Goal: Task Accomplishment & Management: Complete application form

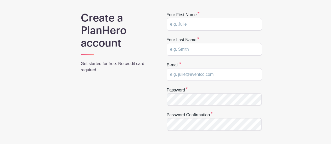
scroll to position [26, 0]
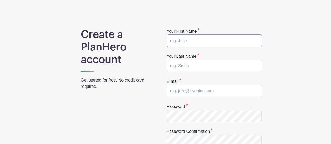
click at [193, 41] on input "text" at bounding box center [214, 41] width 95 height 13
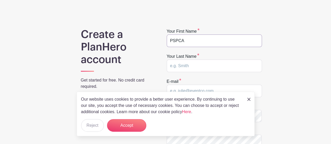
type input "PSPCA"
type input "f"
type input "[PERSON_NAME]"
click at [248, 100] on img at bounding box center [248, 99] width 3 height 3
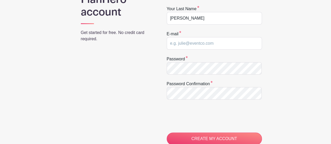
scroll to position [78, 0]
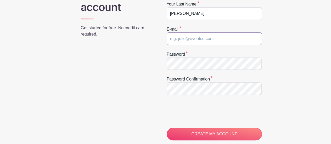
click at [191, 43] on input "email" at bounding box center [214, 38] width 95 height 13
type input "[EMAIL_ADDRESS][DOMAIN_NAME]"
click at [147, 58] on div "Create a PlanHero account Get started for free. No credit card required. Your f…" at bounding box center [166, 93] width 292 height 235
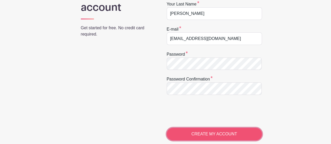
click at [199, 128] on input "CREATE MY ACCOUNT" at bounding box center [214, 134] width 95 height 13
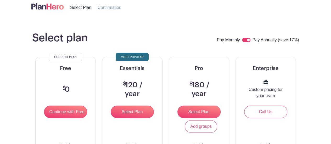
scroll to position [26, 0]
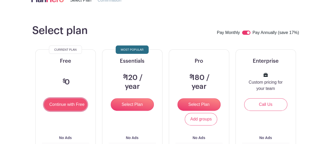
click at [69, 106] on input "Continue with Free" at bounding box center [65, 104] width 43 height 13
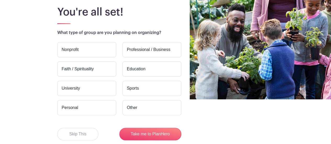
scroll to position [52, 0]
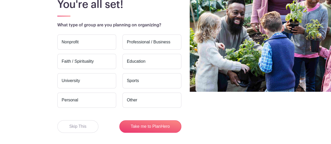
click at [70, 41] on label "Nonprofit" at bounding box center [86, 42] width 59 height 15
click at [0, 0] on input "Nonprofit" at bounding box center [0, 0] width 0 height 0
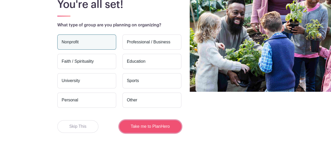
click at [141, 128] on button "Take me to PlanHero" at bounding box center [150, 126] width 62 height 13
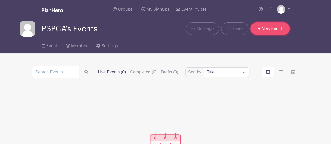
click at [267, 29] on link "+ New Event" at bounding box center [269, 28] width 39 height 13
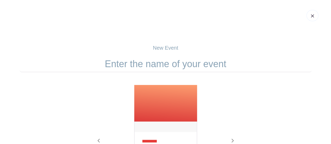
click at [189, 66] on input "text" at bounding box center [166, 64] width 292 height 16
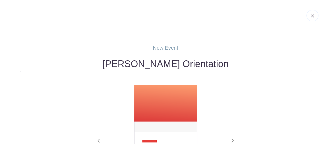
click at [124, 68] on input "[PERSON_NAME] Orientation" at bounding box center [166, 64] width 292 height 16
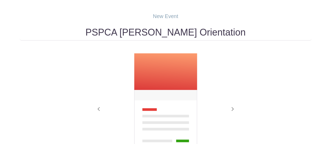
scroll to position [78, 0]
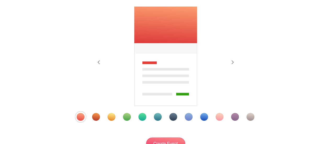
type input "PSPCA [PERSON_NAME] Orientation"
click at [201, 117] on div "Template 9" at bounding box center [204, 117] width 8 height 8
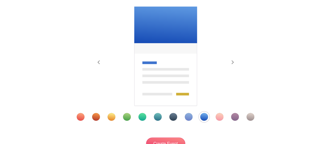
click at [186, 116] on div "Template 8" at bounding box center [189, 117] width 8 height 8
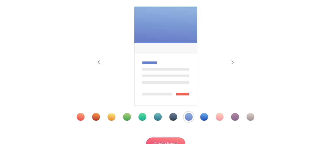
click at [200, 117] on div "Template 9" at bounding box center [204, 117] width 8 height 8
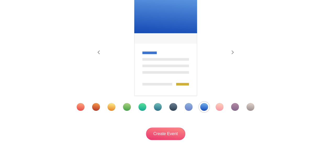
scroll to position [129, 0]
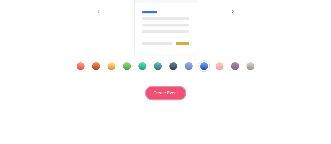
click at [163, 88] on input "Create Event" at bounding box center [165, 93] width 39 height 13
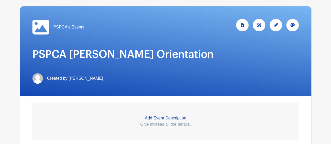
scroll to position [78, 0]
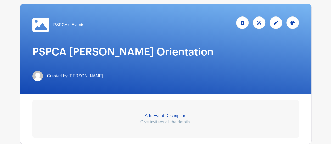
click at [292, 21] on icon at bounding box center [292, 23] width 4 height 4
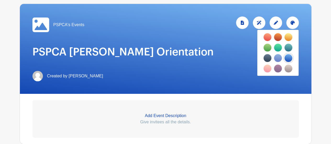
click at [276, 21] on div at bounding box center [275, 22] width 13 height 13
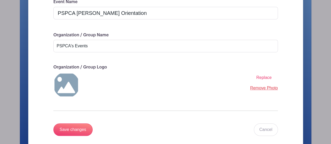
scroll to position [121, 0]
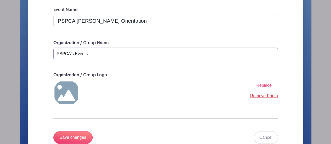
click at [89, 48] on input "PSPCA's Events" at bounding box center [165, 54] width 224 height 13
click at [71, 48] on input "PSPCA's Events" at bounding box center [165, 54] width 224 height 13
type input "PSPCA [PERSON_NAME] Team"
click at [144, 64] on div "Event Name PSPCA [PERSON_NAME] Orientation Organization / Group Name PSPCA [PER…" at bounding box center [165, 82] width 249 height 150
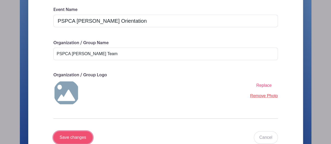
click at [82, 134] on input "Save changes" at bounding box center [72, 137] width 39 height 13
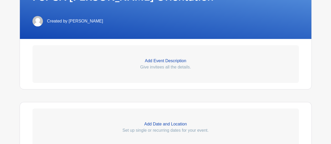
scroll to position [133, 0]
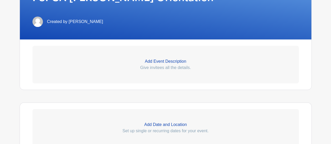
click at [169, 58] on p "Add Event Description" at bounding box center [165, 61] width 266 height 6
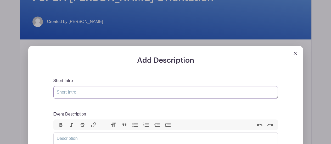
click at [81, 87] on textarea "Short Intro" at bounding box center [165, 92] width 224 height 13
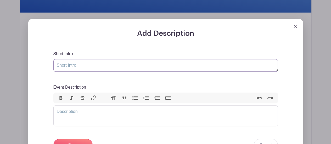
scroll to position [185, 0]
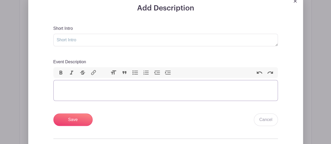
click at [77, 87] on trix-editor "Event Description" at bounding box center [165, 90] width 224 height 21
paste trix-editor "<div><br>Thank you for stepping up and applying to be a [PERSON_NAME] parent fo…"
type trix-editor "<div><br>Thank you for stepping up and applying to be a [PERSON_NAME] parent fo…"
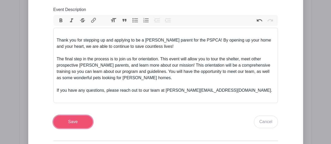
click at [76, 116] on input "Save" at bounding box center [72, 122] width 39 height 13
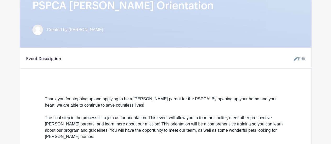
scroll to position [175, 0]
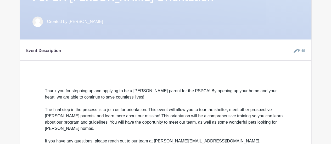
click at [299, 46] on link "Edit" at bounding box center [297, 51] width 16 height 10
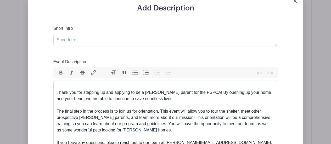
scroll to position [201, 0]
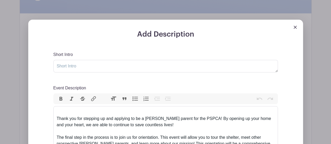
click at [295, 26] on img at bounding box center [294, 27] width 3 height 3
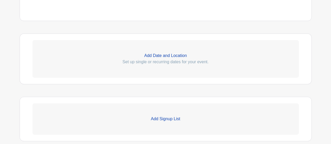
scroll to position [332, 0]
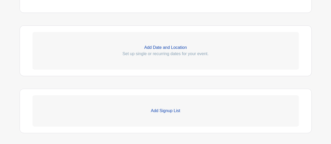
click at [163, 51] on p "Set up single or recurring dates for your event." at bounding box center [165, 54] width 266 height 6
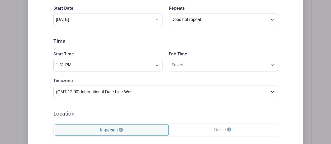
scroll to position [384, 0]
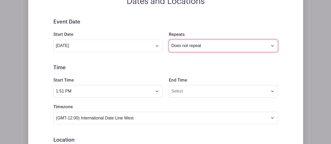
click at [186, 39] on select "Does not repeat Daily Weekly Monthly on day 15 Monthly on the third [DATE] Othe…" at bounding box center [223, 45] width 109 height 13
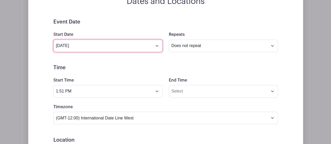
click at [147, 39] on input "[DATE]" at bounding box center [107, 45] width 109 height 13
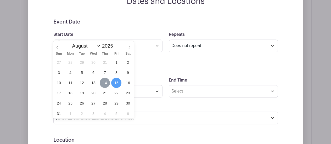
click at [106, 83] on span "14" at bounding box center [105, 83] width 10 height 10
type input "[DATE]"
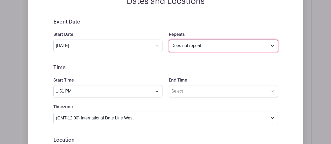
click at [217, 39] on select "Does not repeat Daily Weekly Monthly on day 14 Monthly on the second [DATE] Oth…" at bounding box center [223, 45] width 109 height 13
select select "monthly_wday"
click at [169, 39] on select "Does not repeat Daily Weekly Monthly on day 14 Monthly on the second [DATE] Oth…" at bounding box center [223, 45] width 109 height 13
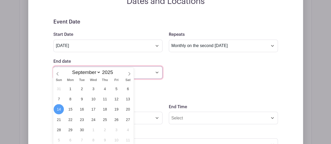
click at [151, 66] on input "[DATE]" at bounding box center [107, 72] width 109 height 13
click at [129, 72] on icon at bounding box center [129, 74] width 4 height 4
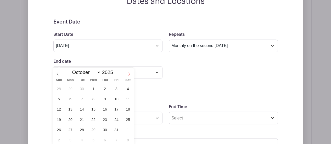
click at [129, 72] on icon at bounding box center [129, 74] width 4 height 4
select select "11"
click at [129, 72] on icon at bounding box center [129, 74] width 4 height 4
type input "2026"
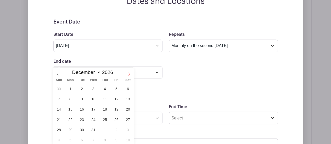
click at [129, 72] on icon at bounding box center [129, 74] width 4 height 4
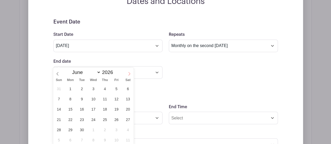
click at [129, 72] on icon at bounding box center [129, 74] width 4 height 4
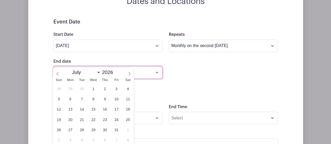
click at [153, 66] on input "[DATE]" at bounding box center [107, 72] width 109 height 13
click at [57, 72] on icon at bounding box center [58, 74] width 4 height 4
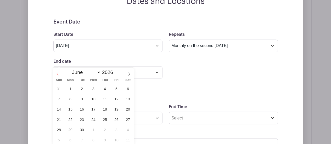
click at [57, 72] on icon at bounding box center [58, 74] width 4 height 4
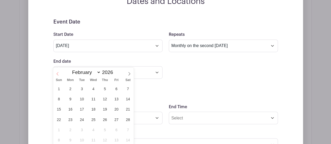
select select "0"
click at [57, 72] on icon at bounding box center [58, 74] width 4 height 4
type input "2025"
click at [57, 72] on icon at bounding box center [58, 74] width 4 height 4
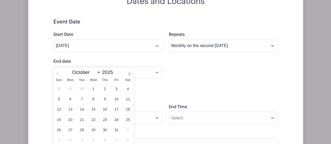
click at [57, 72] on icon at bounding box center [58, 74] width 4 height 4
click at [127, 74] on span at bounding box center [129, 71] width 9 height 9
select select "7"
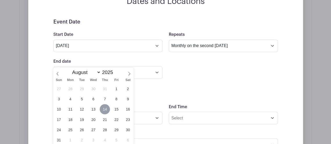
click at [106, 108] on span "14" at bounding box center [105, 109] width 10 height 10
type input "[DATE]"
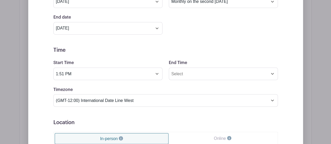
scroll to position [436, 0]
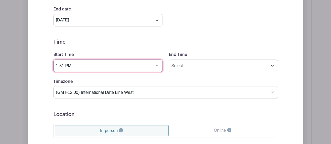
click at [115, 59] on input "1:51 PM" at bounding box center [107, 65] width 109 height 13
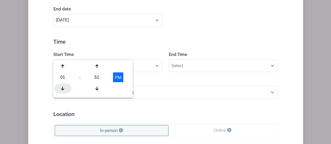
click at [61, 88] on div at bounding box center [62, 88] width 17 height 10
click at [64, 87] on icon at bounding box center [62, 88] width 3 height 4
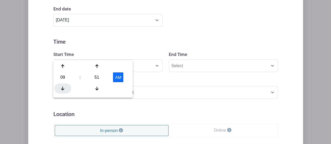
click at [64, 87] on icon at bounding box center [62, 88] width 3 height 4
click at [61, 89] on div at bounding box center [62, 88] width 17 height 10
click at [99, 89] on div at bounding box center [96, 88] width 17 height 10
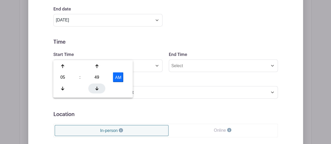
click at [99, 89] on div at bounding box center [96, 88] width 17 height 10
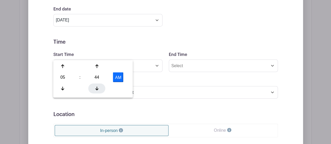
click at [99, 89] on div at bounding box center [96, 88] width 17 height 10
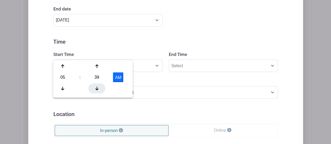
click at [99, 89] on div at bounding box center [96, 88] width 17 height 10
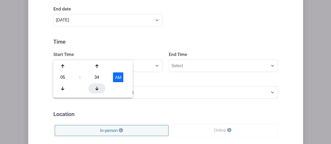
click at [99, 89] on div at bounding box center [96, 88] width 17 height 10
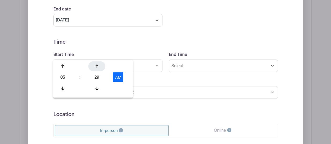
click at [97, 70] on div at bounding box center [96, 66] width 17 height 10
click at [119, 80] on button "AM" at bounding box center [118, 77] width 10 height 10
type input "5:30 PM"
click at [197, 78] on div "Timezone (GMT-12:00) International Date Line West (GMT-11:00) [US_STATE] (GMT-1…" at bounding box center [165, 88] width 231 height 20
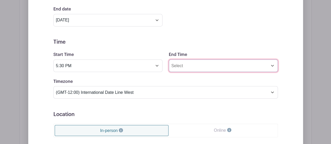
click at [200, 59] on input "End Time" at bounding box center [223, 65] width 109 height 13
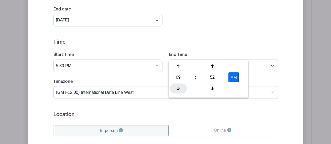
click at [179, 88] on icon at bounding box center [178, 88] width 3 height 4
click at [180, 69] on div at bounding box center [178, 66] width 17 height 10
click at [212, 68] on div at bounding box center [212, 66] width 17 height 10
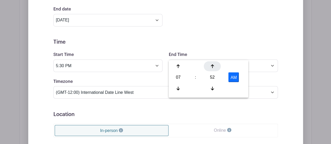
click at [212, 68] on div at bounding box center [212, 66] width 17 height 10
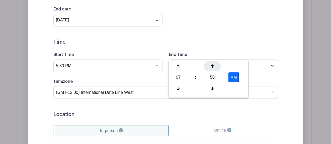
click at [212, 68] on div at bounding box center [212, 66] width 17 height 10
drag, startPoint x: 209, startPoint y: 90, endPoint x: 166, endPoint y: 90, distance: 43.7
click at [208, 90] on div at bounding box center [212, 88] width 17 height 10
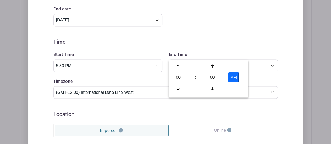
click at [186, 88] on div "08 : 00 AM" at bounding box center [208, 77] width 77 height 33
click at [177, 89] on icon at bounding box center [178, 89] width 3 height 4
click at [237, 79] on button "AM" at bounding box center [233, 77] width 10 height 10
type input "7:00 PM"
click at [236, 34] on form "Event Date Start Date [DATE] Repeats Does not repeat Daily Weekly Monthly on da…" at bounding box center [165, 98] width 224 height 262
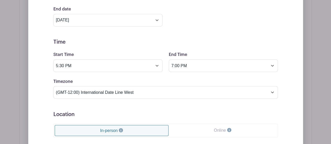
click at [41, 71] on div "Event Date Start Date [DATE] Repeats Does not repeat Daily Weekly Monthly on da…" at bounding box center [165, 98] width 249 height 262
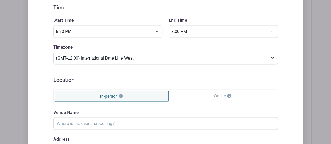
scroll to position [462, 0]
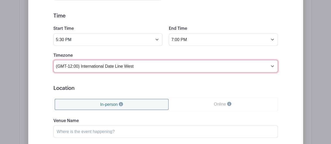
click at [128, 60] on select "(GMT-12:00) International Date Line West (GMT-11:00) [US_STATE] (GMT-11:00) [GE…" at bounding box center [165, 66] width 224 height 13
select select "Eastern Time ([GEOGRAPHIC_DATA] & [GEOGRAPHIC_DATA])"
click at [53, 60] on select "(GMT-12:00) International Date Line West (GMT-11:00) [US_STATE] (GMT-11:00) [GE…" at bounding box center [165, 66] width 224 height 13
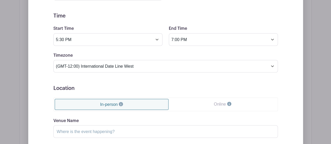
click at [46, 58] on div "Event Date Start Date [DATE] Repeats Does not repeat Daily Weekly Monthly on da…" at bounding box center [165, 71] width 249 height 262
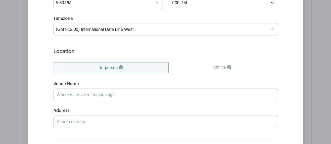
scroll to position [515, 0]
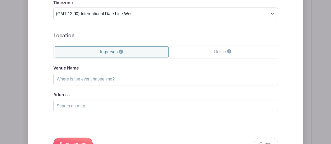
click at [134, 47] on link "In-person" at bounding box center [112, 52] width 114 height 11
click at [115, 73] on input "Venue Name" at bounding box center [165, 79] width 224 height 13
type input "PSPCA [GEOGRAPHIC_DATA] Location"
click at [104, 100] on input "Address" at bounding box center [165, 106] width 224 height 13
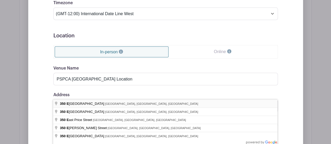
type input "[STREET_ADDRESS]"
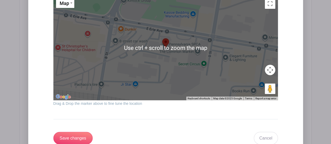
scroll to position [645, 0]
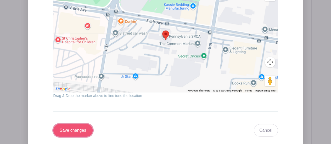
click at [72, 124] on input "Save changes" at bounding box center [72, 130] width 39 height 13
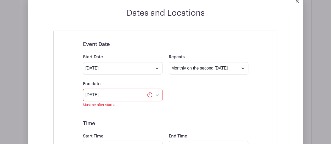
scroll to position [384, 0]
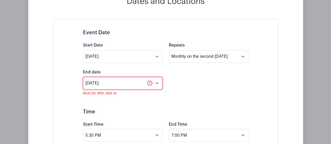
click at [156, 77] on input "[DATE]" at bounding box center [122, 83] width 79 height 13
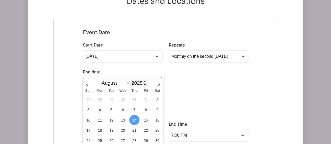
click at [134, 83] on input "2025" at bounding box center [138, 83] width 16 height 6
click at [143, 82] on span at bounding box center [145, 81] width 4 height 3
click at [144, 81] on span at bounding box center [145, 81] width 4 height 3
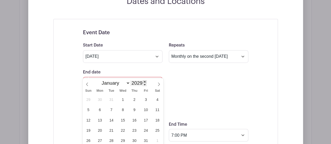
click at [144, 81] on span at bounding box center [145, 81] width 4 height 3
type input "2033"
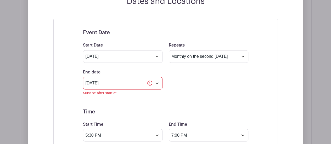
click at [203, 75] on div "End date [DATE] Must be after start at Repeats every 1 Day Week Monthly on day …" at bounding box center [166, 82] width 172 height 27
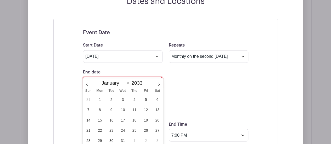
drag, startPoint x: 132, startPoint y: 72, endPoint x: 142, endPoint y: 68, distance: 10.8
click at [132, 77] on input "[DATE]" at bounding box center [122, 83] width 79 height 13
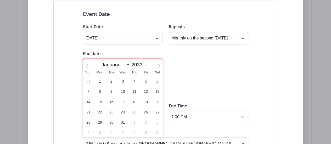
scroll to position [410, 0]
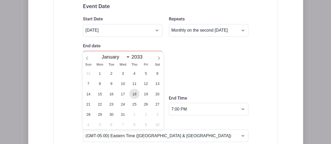
click at [133, 95] on span "18" at bounding box center [134, 94] width 10 height 10
type input "[DATE]"
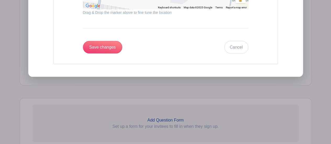
scroll to position [750, 0]
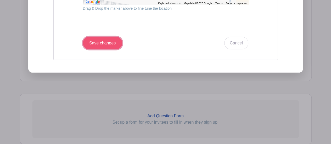
click at [103, 37] on input "Save changes" at bounding box center [102, 43] width 39 height 13
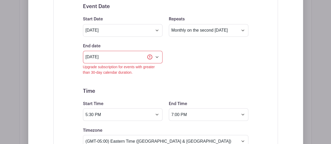
scroll to position [384, 0]
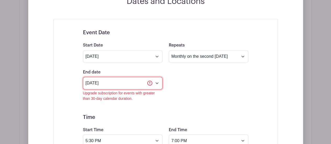
click at [155, 77] on input "[DATE]" at bounding box center [122, 83] width 79 height 13
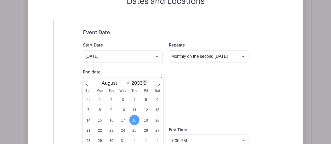
click at [144, 81] on span at bounding box center [145, 81] width 4 height 3
click at [144, 82] on span at bounding box center [145, 81] width 4 height 3
click at [147, 85] on div "January February March April May June July August September October November [D…" at bounding box center [123, 82] width 60 height 9
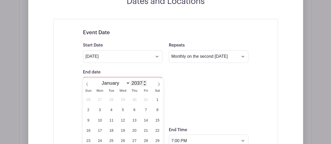
click at [142, 86] on input "2037" at bounding box center [138, 83] width 16 height 6
click at [145, 85] on span at bounding box center [145, 84] width 4 height 3
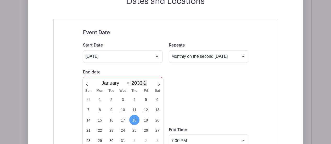
click at [145, 85] on span at bounding box center [145, 84] width 4 height 3
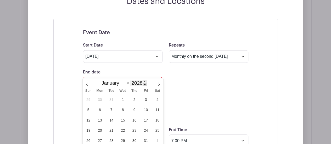
click at [145, 85] on span at bounding box center [145, 84] width 4 height 3
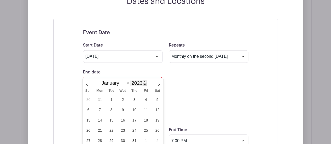
click at [145, 85] on span at bounding box center [145, 84] width 4 height 3
click at [144, 82] on span at bounding box center [145, 81] width 4 height 3
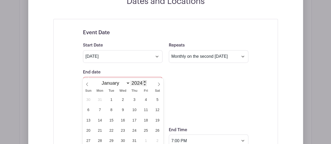
click at [144, 82] on span at bounding box center [145, 81] width 4 height 3
type input "2025"
click at [124, 82] on select "January February March April May June July August September October November De…" at bounding box center [114, 83] width 31 height 6
select select "8"
click at [99, 80] on select "January February March April May June July August September October November De…" at bounding box center [114, 83] width 31 height 6
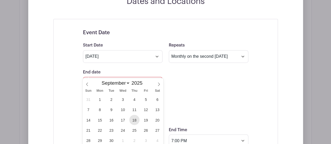
click at [132, 116] on span "18" at bounding box center [134, 120] width 10 height 10
type input "[DATE]"
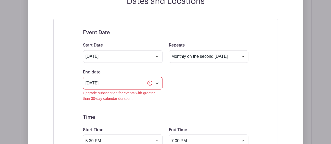
click at [195, 75] on div "End date [DATE] Upgrade subscription for events with greater than 30-day calend…" at bounding box center [166, 85] width 172 height 32
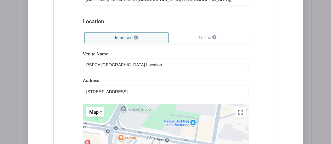
scroll to position [645, 0]
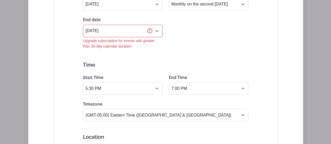
scroll to position [410, 0]
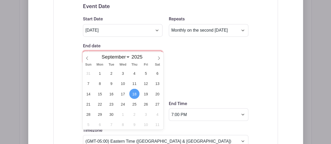
click at [149, 51] on input "[DATE]" at bounding box center [122, 57] width 79 height 13
click at [124, 96] on span "17" at bounding box center [123, 94] width 10 height 10
type input "[DATE]"
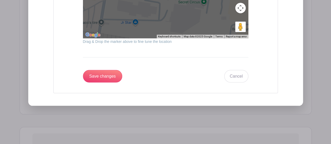
scroll to position [750, 0]
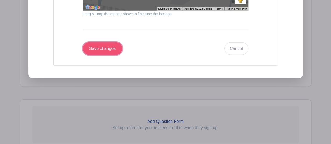
click at [103, 42] on input "Save changes" at bounding box center [102, 48] width 39 height 13
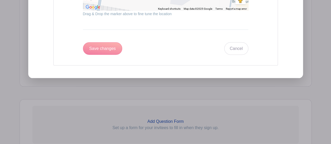
select select "8"
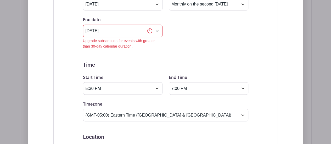
scroll to position [384, 0]
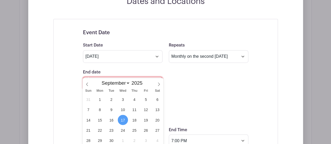
click at [156, 77] on input "[DATE]" at bounding box center [122, 83] width 79 height 13
click at [133, 107] on span "11" at bounding box center [134, 110] width 10 height 10
type input "[DATE]"
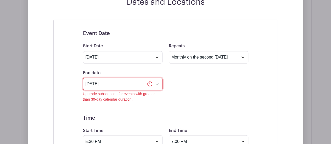
scroll to position [332, 0]
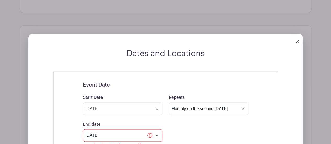
click at [167, 102] on div "Repeats Does not repeat Daily Weekly Monthly on day 14 Monthly on the second [D…" at bounding box center [209, 104] width 86 height 20
click at [205, 103] on select "Does not repeat Daily Weekly Monthly on day 14 Monthly on the second [DATE] Oth…" at bounding box center [208, 109] width 79 height 13
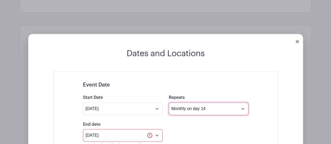
click at [169, 103] on select "Does not repeat Daily Weekly Monthly on day 14 Monthly on the second [DATE] Oth…" at bounding box center [208, 109] width 79 height 13
click at [196, 103] on select "Does not repeat Daily Weekly Monthly on day 14 Monthly on the second [DATE] Oth…" at bounding box center [208, 109] width 79 height 13
select select "monthly_wday"
click at [169, 103] on select "Does not repeat Daily Weekly Monthly on day 14 Monthly on the second [DATE] Oth…" at bounding box center [208, 109] width 79 height 13
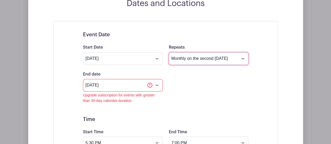
scroll to position [384, 0]
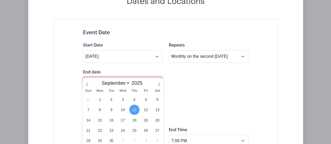
click at [151, 77] on input "[DATE]" at bounding box center [122, 83] width 79 height 13
click at [89, 84] on span at bounding box center [87, 82] width 9 height 9
select select "7"
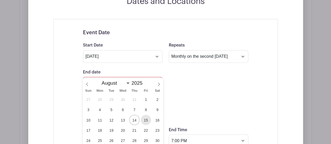
click at [145, 120] on span "15" at bounding box center [146, 120] width 10 height 10
type input "[DATE]"
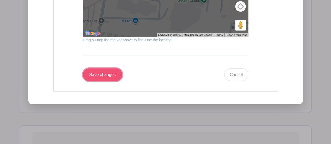
click at [99, 69] on input "Save changes" at bounding box center [102, 75] width 39 height 13
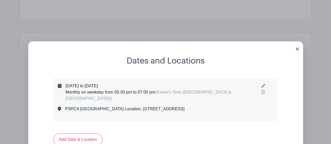
scroll to position [291, 0]
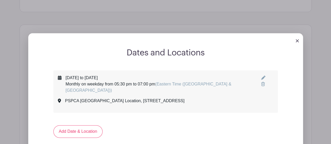
click at [264, 76] on icon at bounding box center [263, 78] width 4 height 4
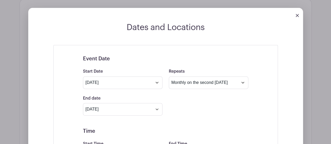
scroll to position [343, 0]
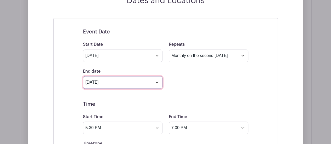
click at [136, 76] on input "[DATE]" at bounding box center [122, 82] width 79 height 13
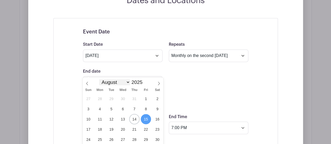
click at [123, 84] on select "January February March April May June July August September October November De…" at bounding box center [114, 82] width 31 height 6
select select "8"
click at [99, 79] on select "January February March April May June July August September October November De…" at bounding box center [114, 82] width 31 height 6
click at [135, 116] on span "18" at bounding box center [134, 119] width 10 height 10
type input "[DATE]"
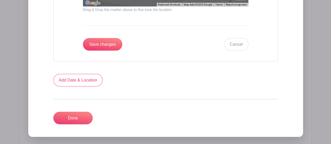
scroll to position [735, 0]
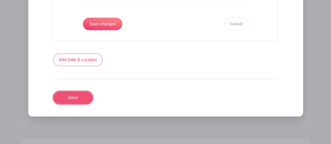
click at [78, 92] on link "Done" at bounding box center [72, 98] width 39 height 13
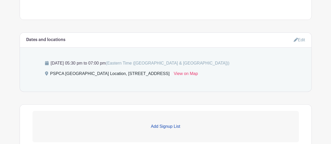
scroll to position [309, 0]
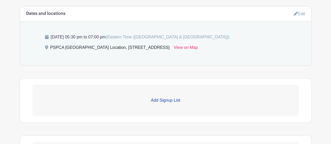
click at [172, 97] on p "Add Signup List" at bounding box center [165, 100] width 266 height 6
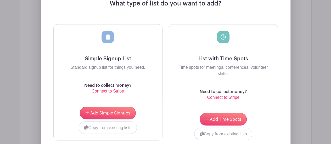
scroll to position [440, 0]
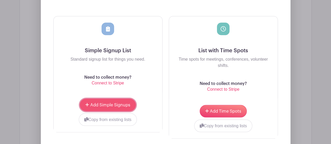
click at [106, 103] on span "Add Simple Signups" at bounding box center [110, 105] width 40 height 4
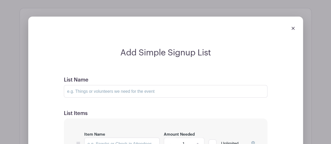
scroll to position [429, 0]
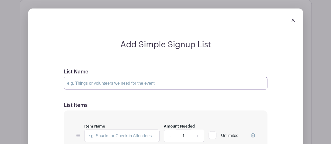
click at [119, 77] on input "List Name" at bounding box center [165, 83] width 203 height 13
type input "[PERSON_NAME] Orientation Sign Up"
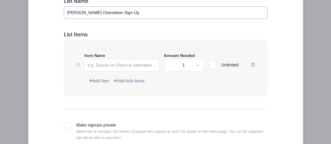
scroll to position [508, 0]
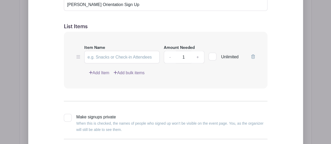
click at [45, 33] on div "Add Simple Signup List List Name [PERSON_NAME] Orientation Sign Up List Items I…" at bounding box center [165, 65] width 241 height 209
click at [201, 51] on link "+" at bounding box center [197, 57] width 13 height 13
click at [169, 51] on link "-" at bounding box center [170, 57] width 12 height 13
type input "1"
click at [218, 73] on div "Item Name Amount Needed - 1 + Unlimited Add Item Add bulk items" at bounding box center [165, 60] width 203 height 57
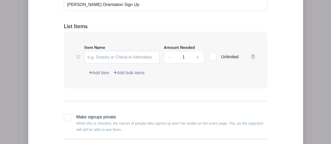
click at [210, 53] on div at bounding box center [212, 57] width 8 height 8
click at [210, 54] on input "Unlimited" at bounding box center [209, 55] width 3 height 3
checkbox input "true"
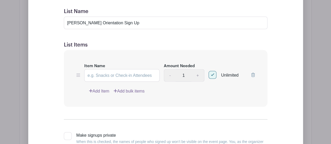
scroll to position [481, 0]
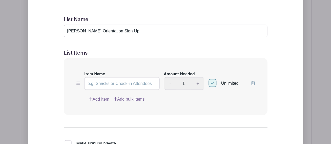
click at [253, 81] on icon at bounding box center [253, 83] width 4 height 4
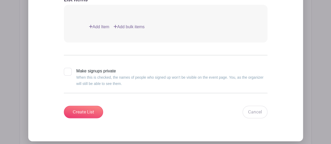
scroll to position [560, 0]
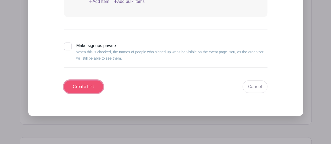
click at [83, 81] on input "Create List" at bounding box center [83, 87] width 39 height 13
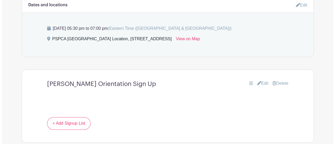
scroll to position [314, 0]
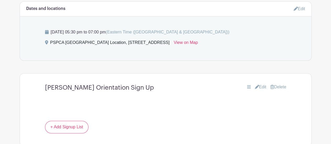
click at [279, 84] on link "Delete" at bounding box center [278, 87] width 16 height 6
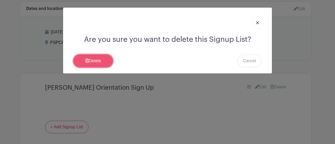
click at [101, 58] on link "Delete" at bounding box center [92, 61] width 39 height 13
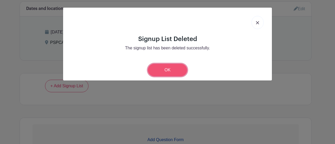
click at [168, 72] on link "OK" at bounding box center [167, 70] width 39 height 13
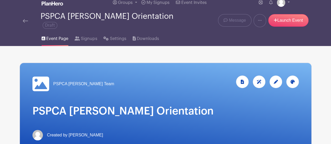
scroll to position [19, 0]
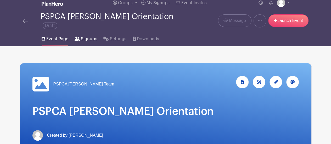
click at [87, 36] on span "Signups" at bounding box center [89, 39] width 16 height 6
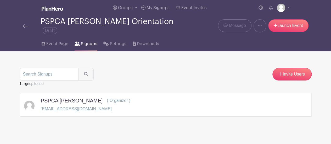
scroll to position [2, 0]
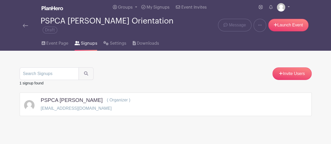
click at [110, 100] on div "PSPCA [PERSON_NAME] ( Organizer ) [EMAIL_ADDRESS][DOMAIN_NAME]" at bounding box center [165, 104] width 283 height 15
click at [113, 40] on span "Settings" at bounding box center [118, 43] width 16 height 6
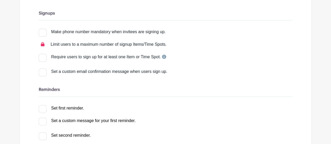
scroll to position [78, 0]
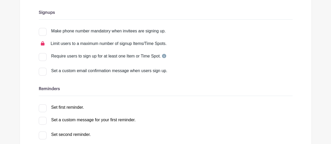
click at [44, 31] on div at bounding box center [43, 32] width 8 height 8
click at [42, 31] on input "Make phone number mandatory when invitees are signing up." at bounding box center [40, 29] width 3 height 3
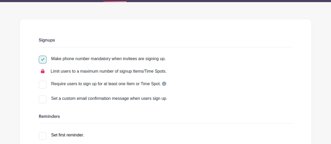
scroll to position [52, 0]
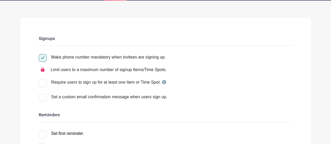
click at [41, 54] on div at bounding box center [43, 58] width 8 height 8
click at [41, 54] on input "Make phone number mandatory when invitees are signing up." at bounding box center [40, 55] width 3 height 3
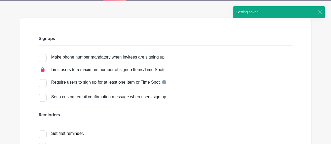
click at [41, 54] on div at bounding box center [43, 58] width 8 height 8
click at [41, 54] on input "Make phone number mandatory when invitees are signing up." at bounding box center [40, 55] width 3 height 3
checkbox input "true"
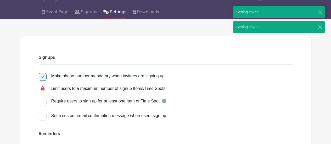
scroll to position [0, 0]
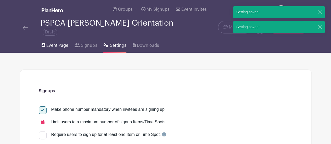
click at [60, 42] on span "Event Page" at bounding box center [57, 45] width 22 height 6
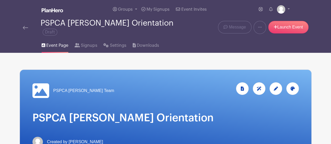
click at [274, 87] on icon at bounding box center [276, 89] width 4 height 4
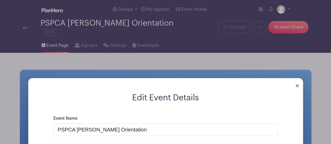
click at [297, 84] on img at bounding box center [297, 85] width 3 height 3
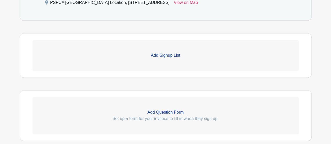
scroll to position [333, 0]
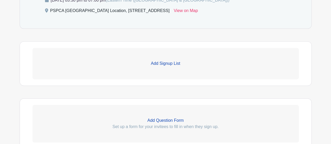
click at [166, 57] on link "Add Signup List" at bounding box center [165, 63] width 266 height 31
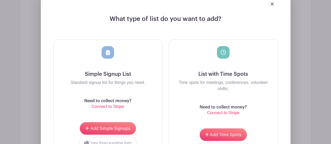
scroll to position [412, 0]
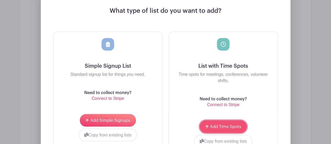
click at [230, 120] on button "Add Time Spots" at bounding box center [223, 126] width 47 height 13
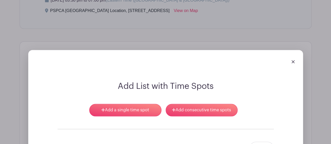
scroll to position [401, 0]
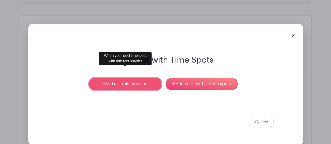
click at [151, 78] on link "Add a single time spot" at bounding box center [125, 84] width 72 height 13
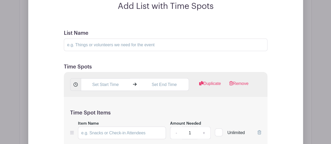
scroll to position [480, 0]
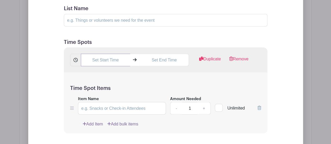
click at [112, 54] on input "text" at bounding box center [105, 60] width 49 height 13
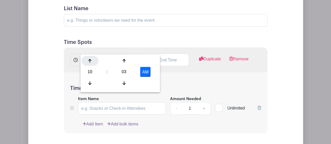
click at [91, 62] on icon at bounding box center [89, 61] width 3 height 4
click at [92, 80] on div at bounding box center [89, 83] width 17 height 10
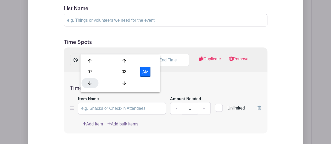
click at [92, 80] on div at bounding box center [89, 83] width 17 height 10
click at [123, 61] on icon at bounding box center [123, 61] width 3 height 4
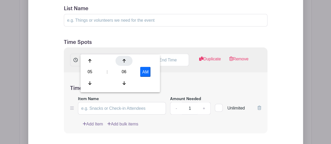
click at [123, 61] on icon at bounding box center [123, 61] width 3 height 4
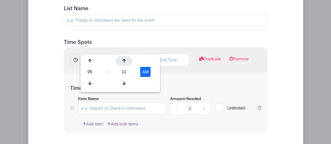
click at [123, 61] on icon at bounding box center [123, 61] width 3 height 4
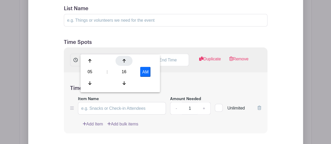
click at [123, 61] on icon at bounding box center [123, 61] width 3 height 4
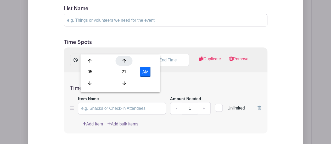
click at [123, 61] on icon at bounding box center [123, 61] width 3 height 4
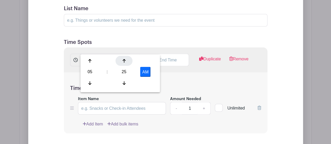
click at [123, 61] on icon at bounding box center [123, 61] width 3 height 4
click at [145, 72] on button "AM" at bounding box center [145, 72] width 10 height 10
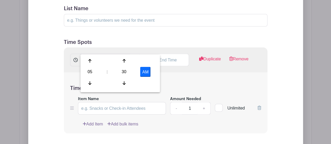
type input "5:30 PM"
click at [174, 54] on input "text" at bounding box center [164, 60] width 49 height 13
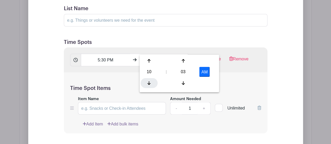
click at [151, 80] on div at bounding box center [148, 83] width 17 height 10
click at [144, 61] on div at bounding box center [148, 61] width 17 height 10
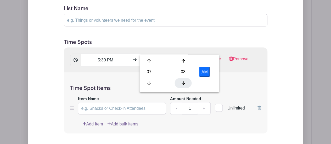
click at [183, 82] on icon at bounding box center [182, 83] width 3 height 4
click at [184, 82] on icon at bounding box center [182, 83] width 3 height 4
click at [212, 71] on div "AM" at bounding box center [204, 72] width 22 height 10
drag, startPoint x: 201, startPoint y: 69, endPoint x: 210, endPoint y: 71, distance: 9.6
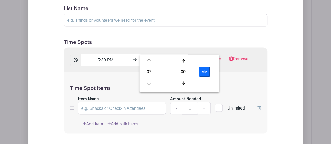
click at [201, 69] on button "AM" at bounding box center [204, 72] width 10 height 10
type input "7:00 PM"
click at [233, 72] on div "Time Spot Items Item Name Amount Needed - 1 + Unlimited Add Item Add bulk items" at bounding box center [165, 102] width 203 height 61
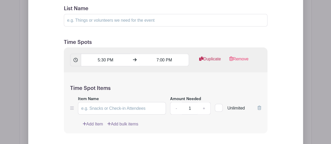
click at [215, 56] on link "Duplicate" at bounding box center [210, 61] width 22 height 10
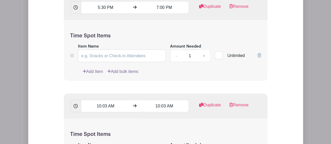
scroll to position [506, 0]
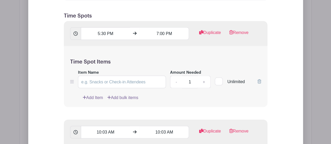
click at [260, 79] on icon at bounding box center [259, 81] width 4 height 4
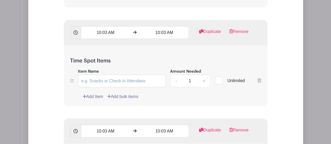
scroll to position [584, 0]
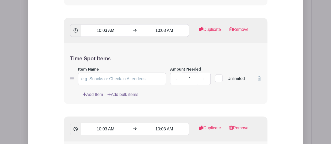
click at [259, 76] on icon at bounding box center [259, 78] width 4 height 4
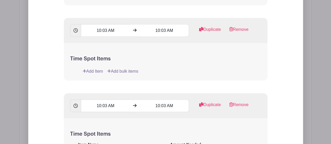
scroll to position [637, 0]
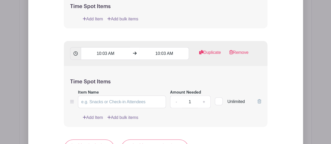
click at [257, 89] on div "Unlimited" at bounding box center [238, 98] width 46 height 19
click at [259, 99] on icon at bounding box center [259, 101] width 4 height 4
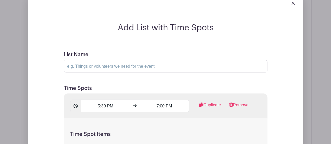
scroll to position [401, 0]
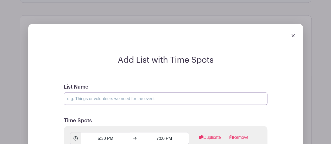
click at [123, 92] on input "List Name" at bounding box center [165, 98] width 203 height 13
type input "[PERSON_NAME] Orientation Sign Up"
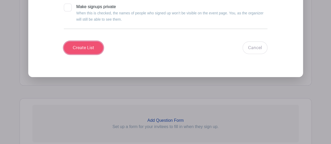
click at [93, 42] on input "Create List" at bounding box center [83, 48] width 39 height 13
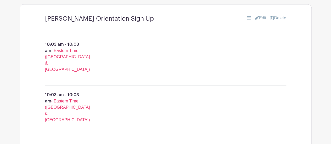
scroll to position [354, 0]
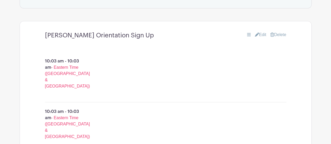
click at [262, 32] on link "Edit" at bounding box center [261, 35] width 12 height 6
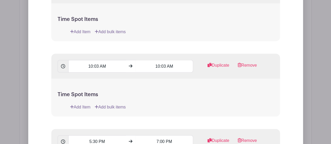
scroll to position [510, 0]
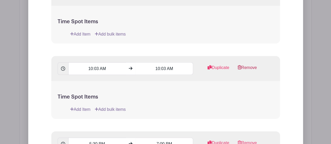
click at [252, 65] on link "Remove" at bounding box center [246, 70] width 19 height 10
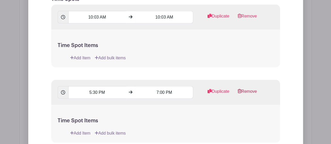
scroll to position [458, 0]
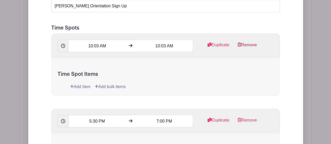
click at [251, 42] on link "Remove" at bounding box center [246, 47] width 19 height 10
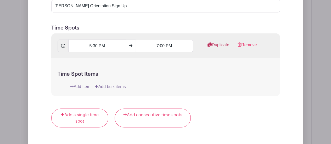
click at [223, 42] on link "Duplicate" at bounding box center [218, 47] width 22 height 10
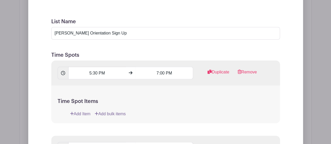
scroll to position [406, 0]
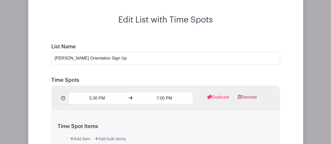
click at [256, 94] on link "Remove" at bounding box center [246, 99] width 19 height 10
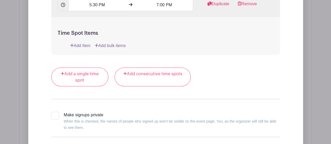
scroll to position [510, 0]
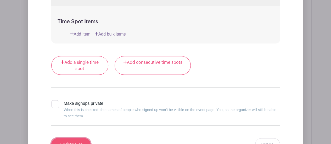
click at [67, 138] on input "Update List" at bounding box center [70, 144] width 39 height 13
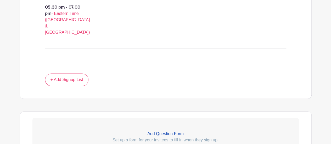
scroll to position [434, 0]
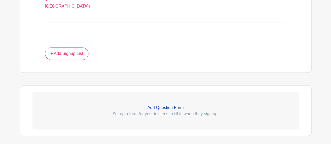
click at [155, 104] on p "Add Question Form" at bounding box center [165, 107] width 266 height 6
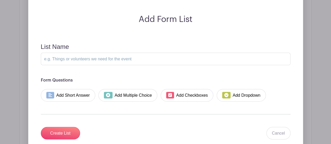
scroll to position [538, 0]
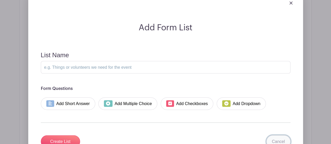
click at [276, 135] on link "Cancel" at bounding box center [278, 141] width 24 height 13
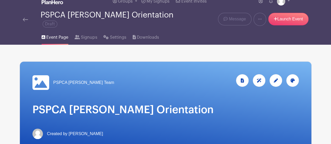
scroll to position [0, 0]
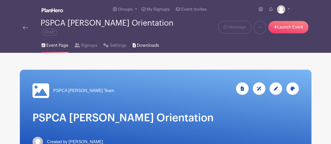
click at [137, 42] on span "Downloads" at bounding box center [148, 45] width 22 height 6
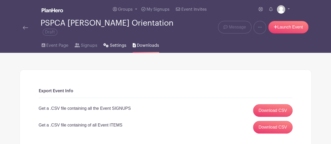
click at [111, 43] on span "Settings" at bounding box center [118, 45] width 16 height 6
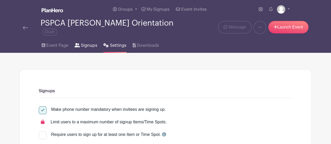
click at [89, 44] on span "Signups" at bounding box center [89, 45] width 16 height 6
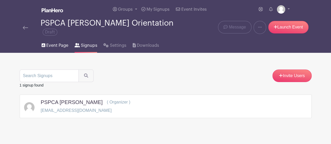
click at [59, 42] on span "Event Page" at bounding box center [57, 45] width 22 height 6
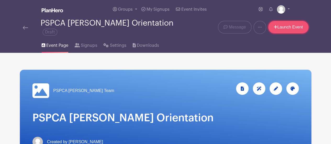
click at [292, 30] on link "Launch Event" at bounding box center [288, 27] width 40 height 13
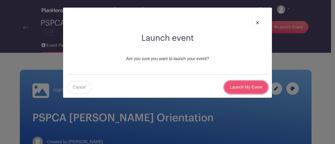
click at [245, 89] on input "Launch My Event" at bounding box center [245, 87] width 43 height 13
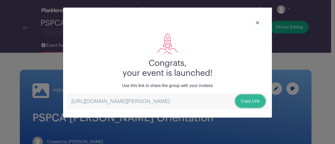
click at [245, 102] on link "Copy Link" at bounding box center [250, 101] width 30 height 13
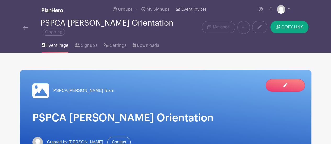
click at [197, 9] on span "Event Invites" at bounding box center [193, 9] width 25 height 4
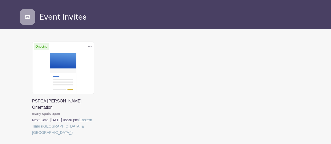
click at [32, 136] on link at bounding box center [32, 136] width 0 height 0
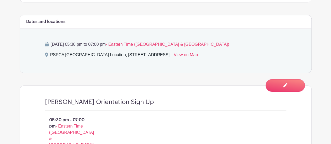
scroll to position [288, 0]
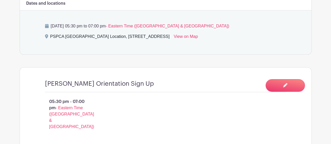
click at [78, 96] on p "05:30 pm - 07:00 pm - Eastern Time (US & Canada)" at bounding box center [69, 114] width 65 height 36
click at [78, 106] on span "- Eastern Time ([GEOGRAPHIC_DATA] & [GEOGRAPHIC_DATA])" at bounding box center [71, 117] width 45 height 23
click at [84, 92] on div "05:30 pm - 07:00 pm - Eastern Time (US & Canada)" at bounding box center [165, 116] width 266 height 48
click at [98, 96] on p "05:30 pm - 07:00 pm - Eastern Time (US & Canada)" at bounding box center [69, 114] width 65 height 36
click at [101, 96] on div at bounding box center [198, 116] width 194 height 40
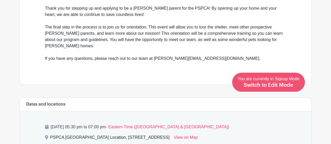
scroll to position [131, 0]
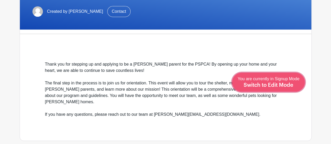
click at [255, 84] on span "Switch to Edit Mode" at bounding box center [268, 85] width 50 height 5
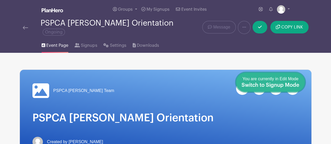
click at [295, 84] on span "Switch to Signup Mode" at bounding box center [270, 85] width 58 height 5
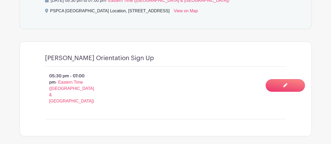
scroll to position [314, 0]
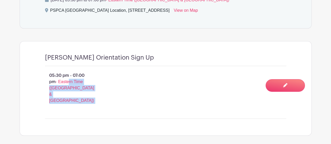
drag, startPoint x: 69, startPoint y: 72, endPoint x: 91, endPoint y: 95, distance: 31.8
click at [91, 95] on div "Foster Orientation Sign Up 05:30 pm - 07:00 pm - Eastern Time (US & Canada)" at bounding box center [165, 88] width 266 height 94
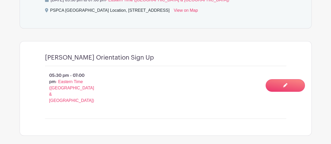
click at [91, 95] on div "Foster Orientation Sign Up 05:30 pm - 07:00 pm - Eastern Time (US & Canada)" at bounding box center [165, 88] width 266 height 94
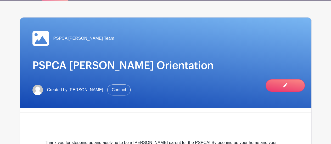
scroll to position [23, 0]
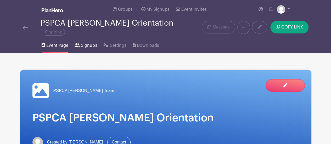
click at [85, 42] on span "Signups" at bounding box center [89, 45] width 16 height 6
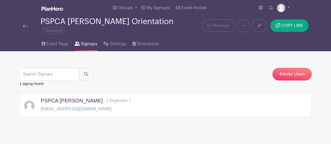
scroll to position [2, 0]
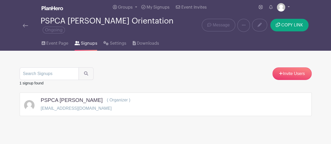
click at [216, 104] on div "PSPCA [PERSON_NAME] ( Organizer ) [EMAIL_ADDRESS][DOMAIN_NAME]" at bounding box center [165, 104] width 283 height 15
click at [55, 40] on span "Event Page" at bounding box center [57, 43] width 22 height 6
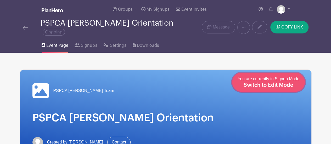
click at [295, 86] on div "You are currently in Signup Mode Switch to Edit Mode" at bounding box center [268, 82] width 62 height 13
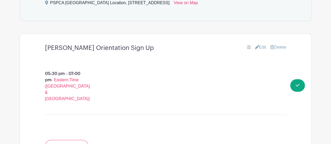
scroll to position [340, 0]
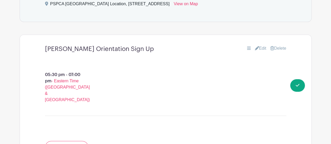
click at [247, 46] on icon at bounding box center [249, 48] width 4 height 4
click at [256, 45] on link "Edit" at bounding box center [261, 48] width 12 height 6
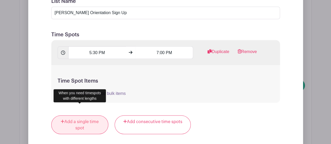
scroll to position [445, 0]
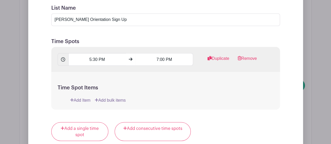
click at [115, 97] on link "Add bulk items" at bounding box center [110, 100] width 31 height 6
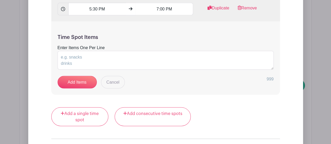
scroll to position [497, 0]
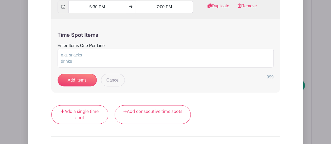
click at [181, 80] on div "Time Spot Items Enter Items One Per Line Add Items Cancel 999" at bounding box center [165, 56] width 229 height 73
click at [82, 49] on textarea "Enter Items One Per Line" at bounding box center [166, 58] width 216 height 19
click at [121, 74] on link "Cancel" at bounding box center [113, 80] width 24 height 13
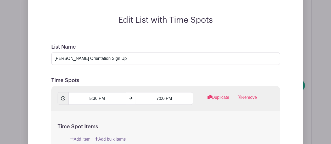
scroll to position [366, 0]
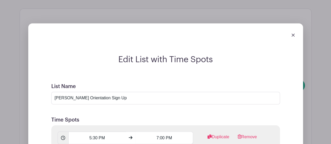
click at [295, 27] on div at bounding box center [165, 34] width 266 height 15
click at [293, 33] on img at bounding box center [292, 34] width 3 height 3
